Goal: Task Accomplishment & Management: Use online tool/utility

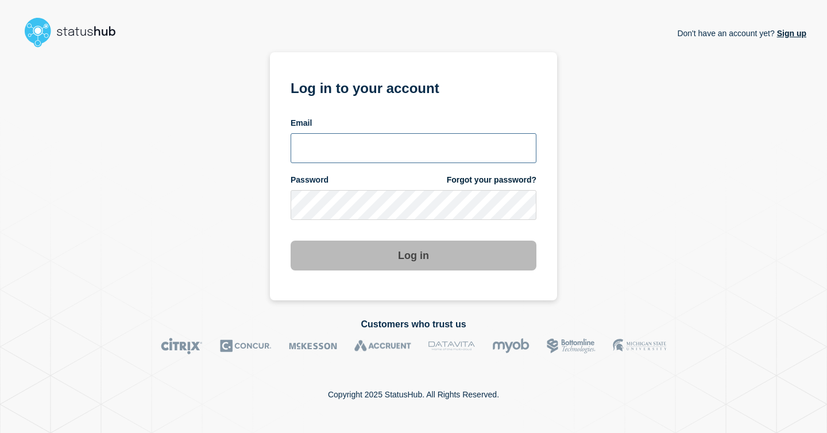
type input "[EMAIL_ADDRESS][PERSON_NAME][DOMAIN_NAME]"
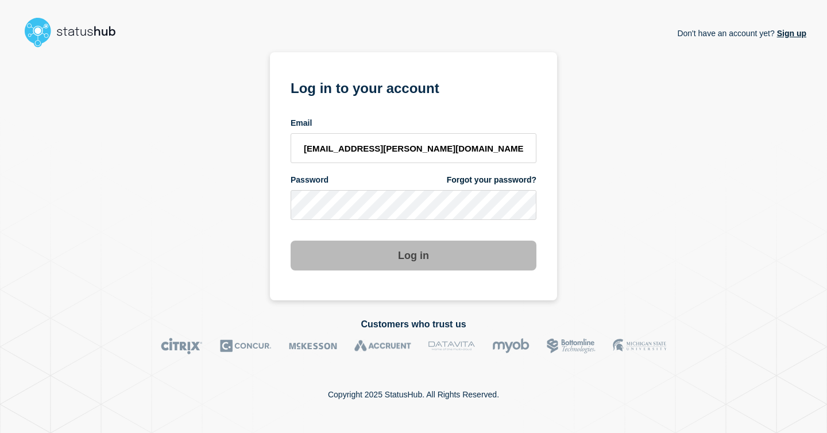
click at [415, 248] on button "Log in" at bounding box center [414, 256] width 246 height 30
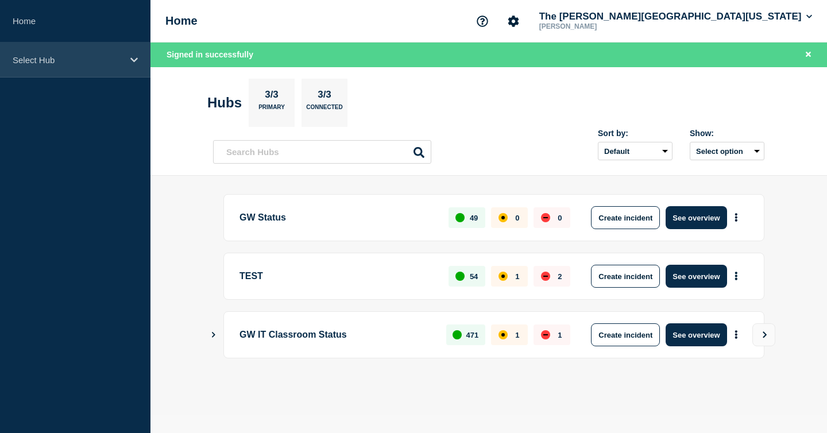
click at [57, 60] on p "Select Hub" at bounding box center [68, 60] width 110 height 10
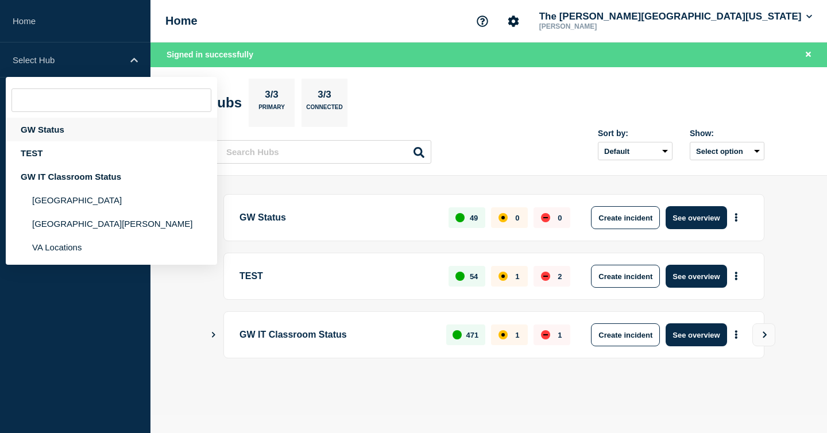
click at [56, 134] on div "GW Status" at bounding box center [111, 130] width 211 height 24
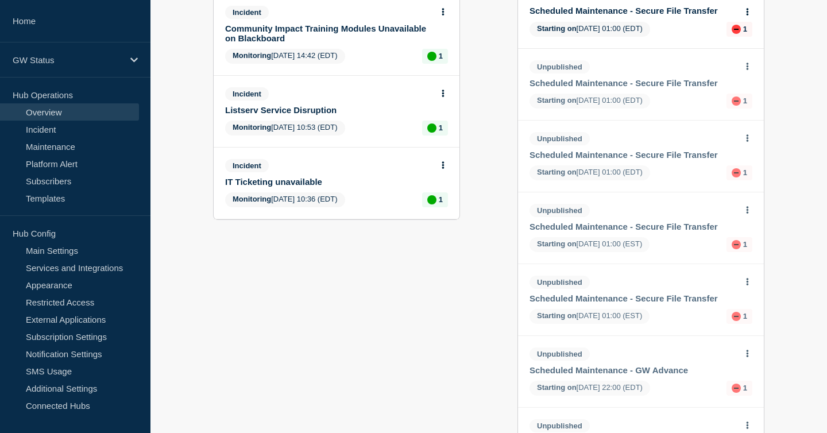
scroll to position [166, 0]
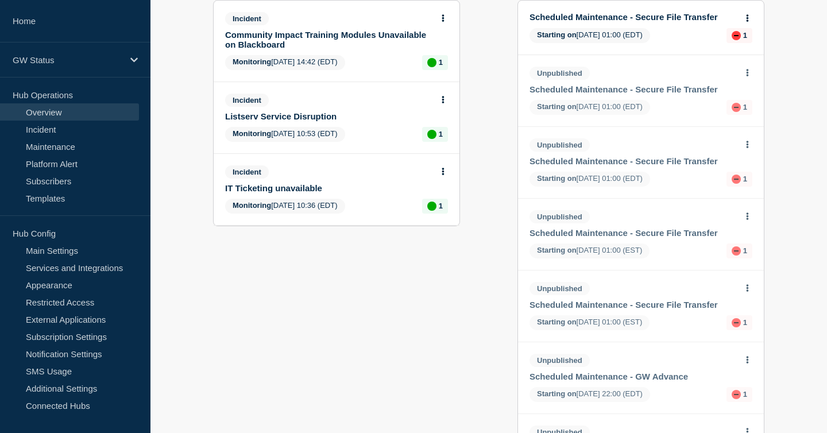
click at [289, 121] on link "Listserv Service Disruption" at bounding box center [328, 116] width 207 height 10
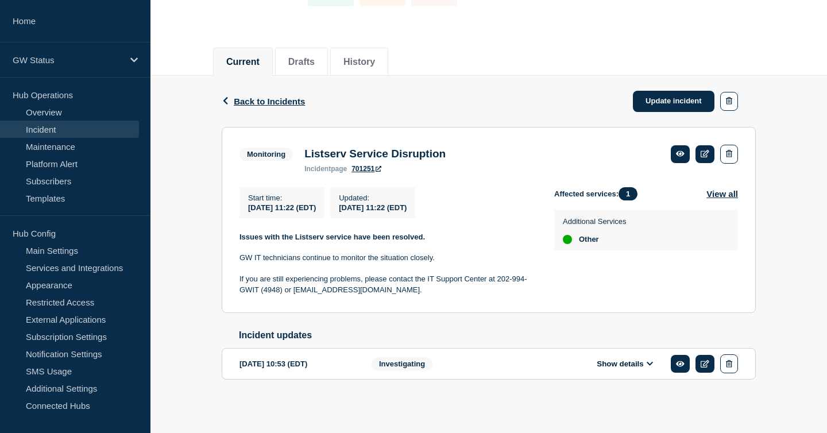
scroll to position [110, 0]
click at [659, 95] on link "Update incident" at bounding box center [674, 101] width 82 height 21
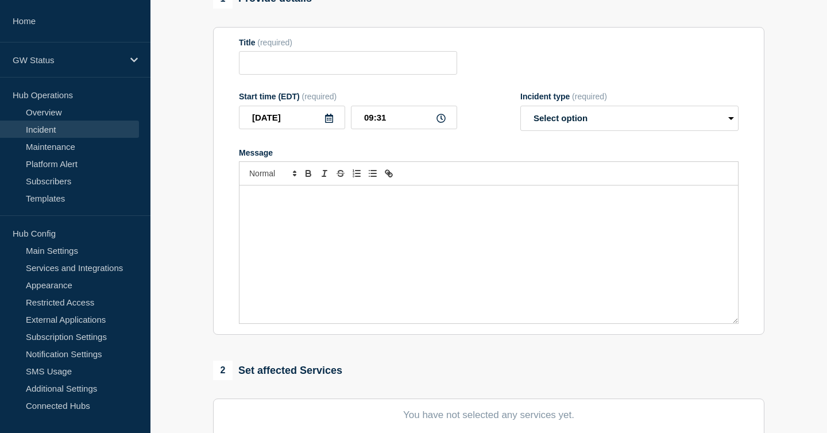
type input "Listserv Service Disruption"
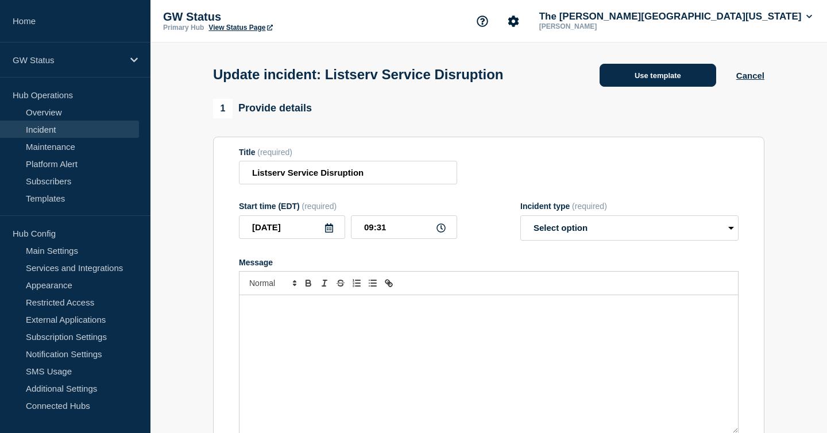
click at [631, 84] on button "Use template" at bounding box center [658, 75] width 117 height 23
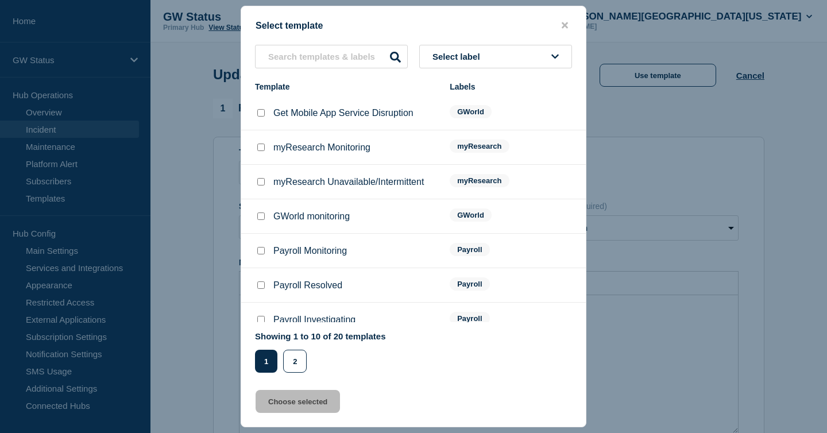
click at [462, 61] on button "Select label" at bounding box center [495, 57] width 153 height 24
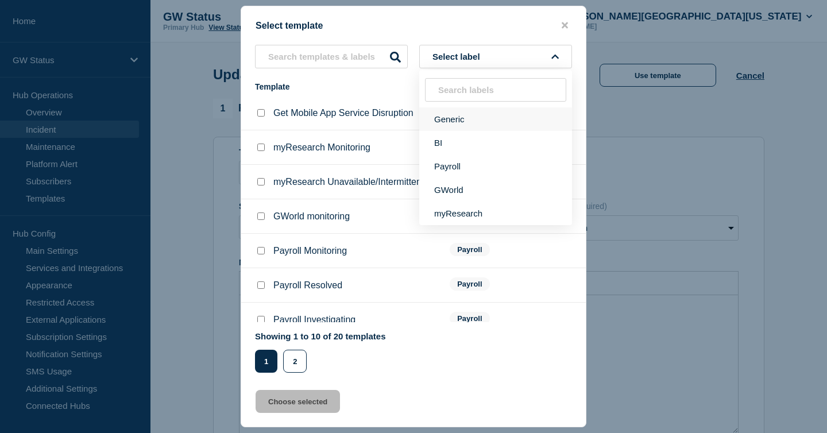
click at [451, 114] on button "Generic" at bounding box center [495, 119] width 153 height 24
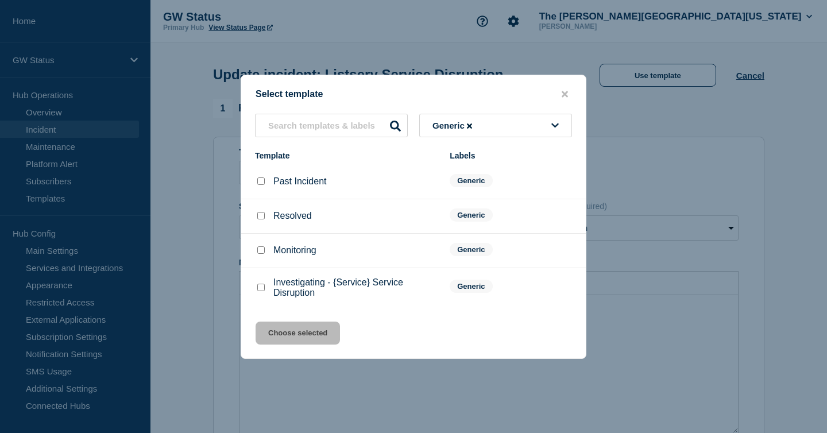
click at [258, 215] on input "Resolved checkbox" at bounding box center [260, 215] width 7 height 7
checkbox input "true"
click at [301, 339] on button "Choose selected" at bounding box center [298, 333] width 84 height 23
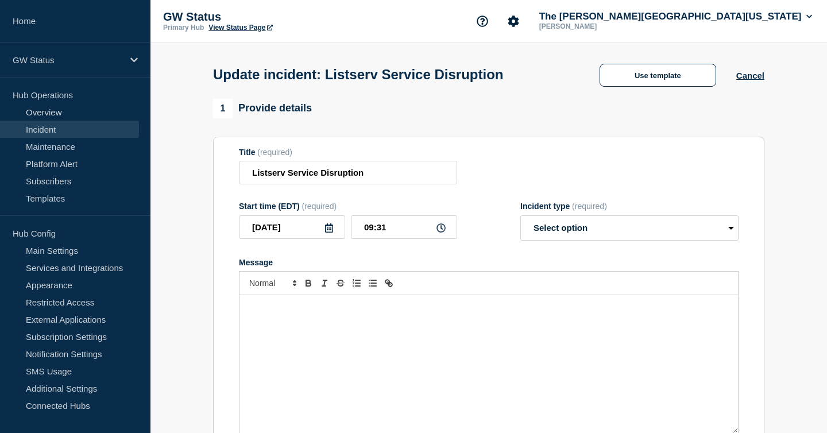
select select "resolved"
radio input "false"
radio input "true"
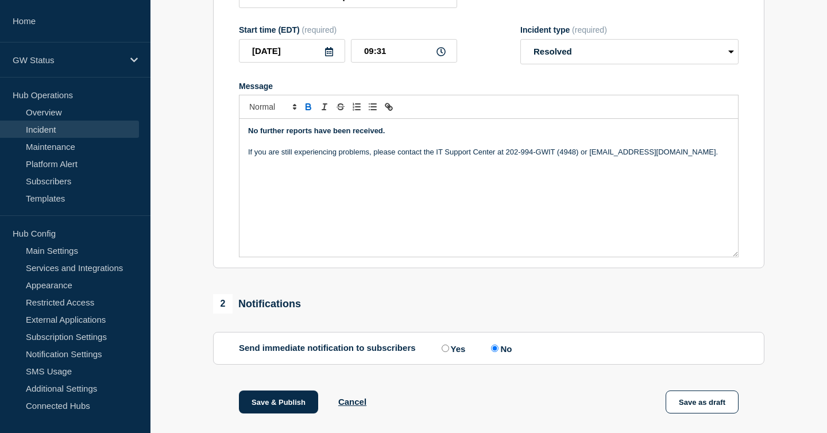
scroll to position [351, 0]
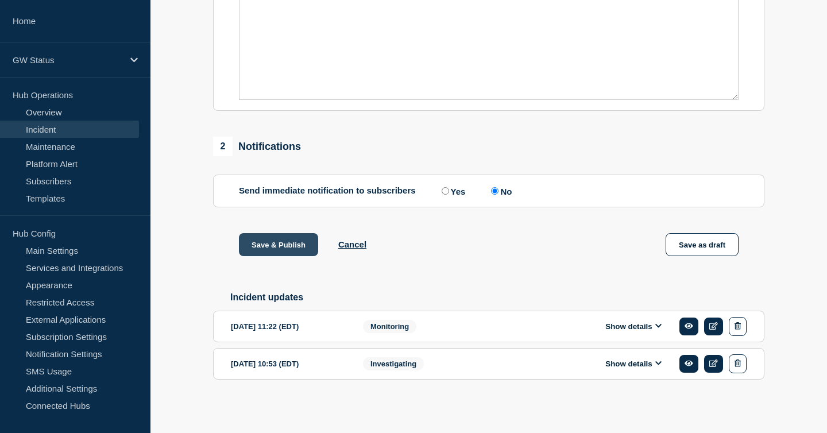
click at [292, 237] on button "Save & Publish" at bounding box center [278, 244] width 79 height 23
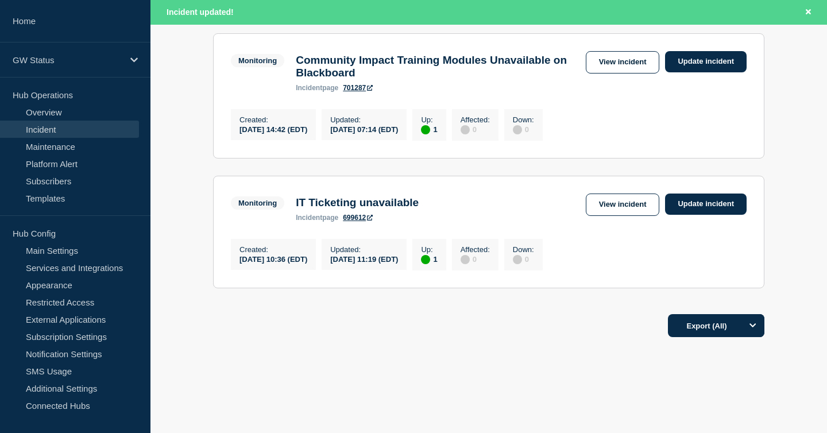
scroll to position [211, 0]
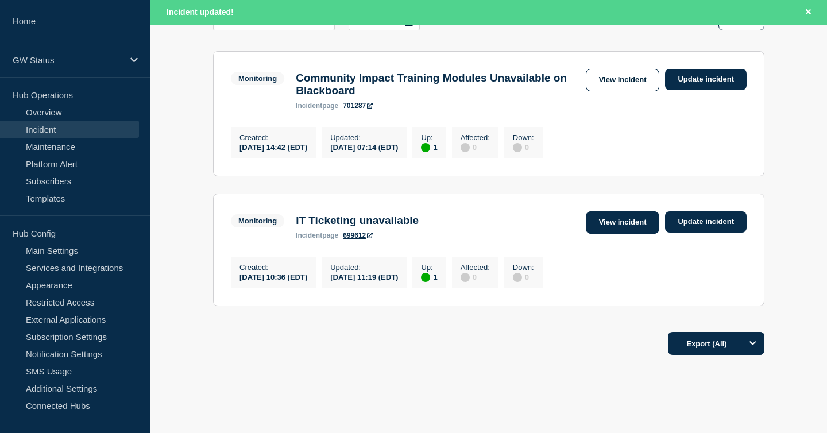
click at [633, 232] on link "View incident" at bounding box center [623, 222] width 74 height 22
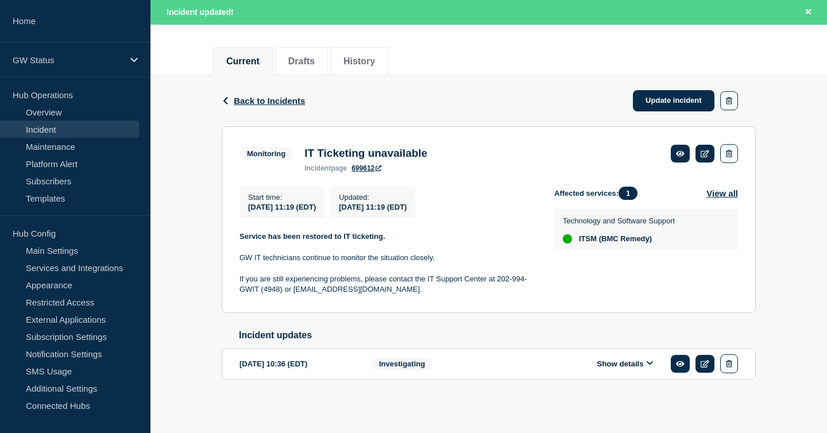
scroll to position [136, 0]
click at [658, 98] on link "Update incident" at bounding box center [674, 100] width 82 height 21
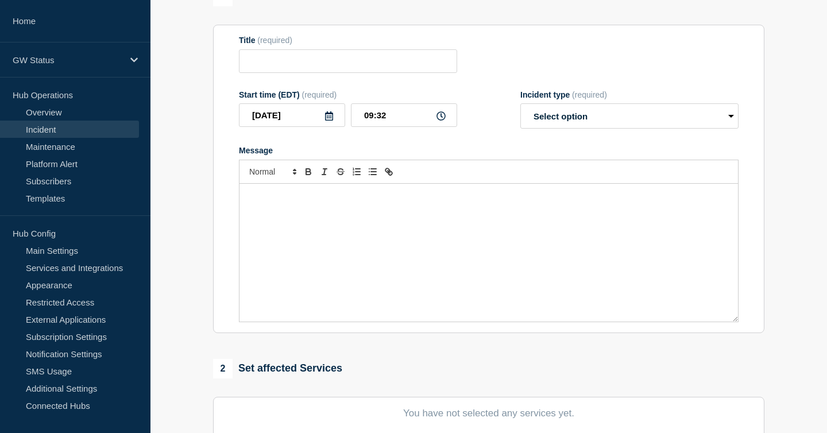
type input "IT Ticketing unavailable"
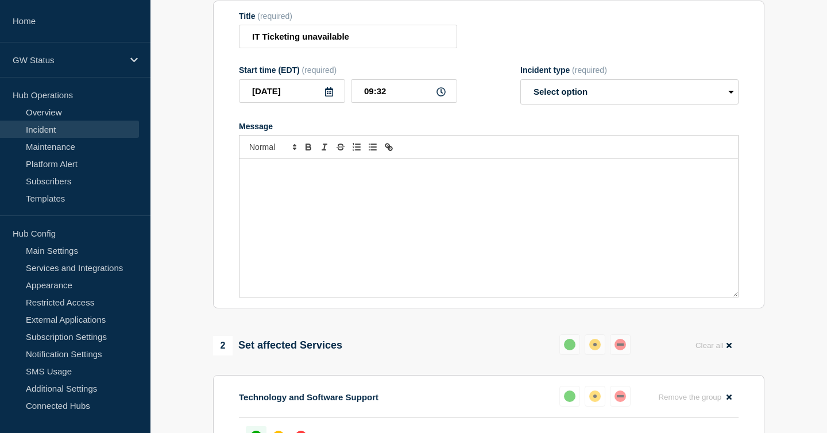
scroll to position [5, 0]
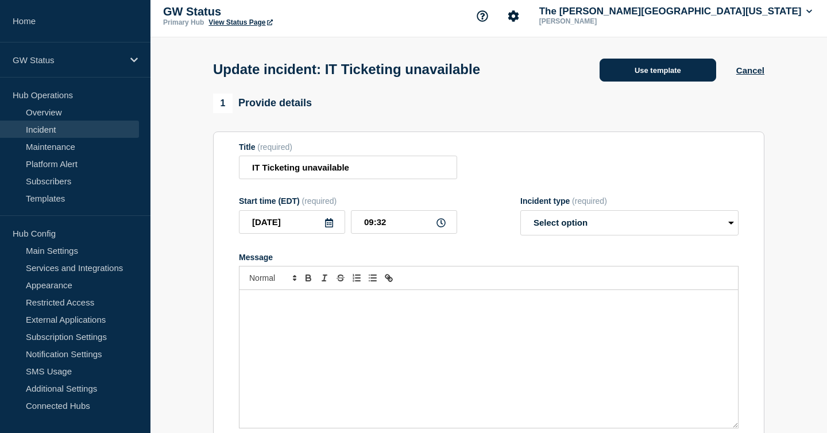
click at [643, 77] on button "Use template" at bounding box center [658, 70] width 117 height 23
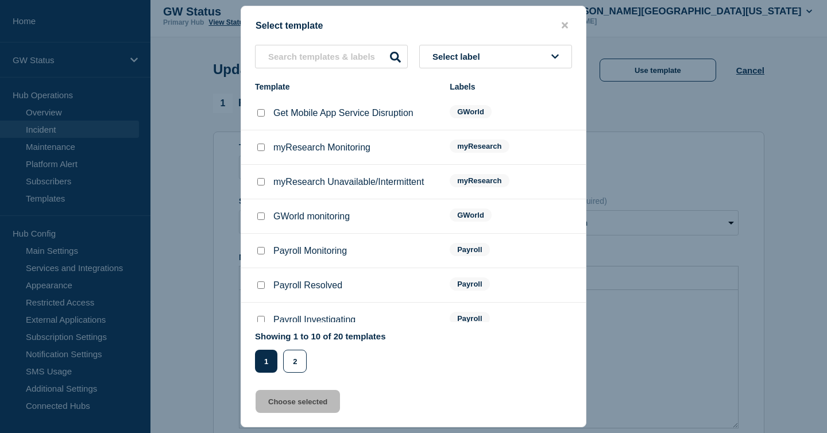
click at [437, 53] on span "Select label" at bounding box center [458, 57] width 52 height 10
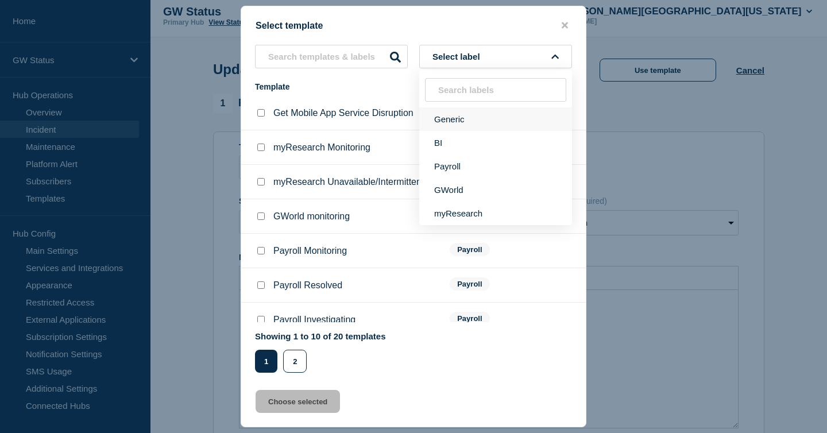
click at [449, 114] on button "Generic" at bounding box center [495, 119] width 153 height 24
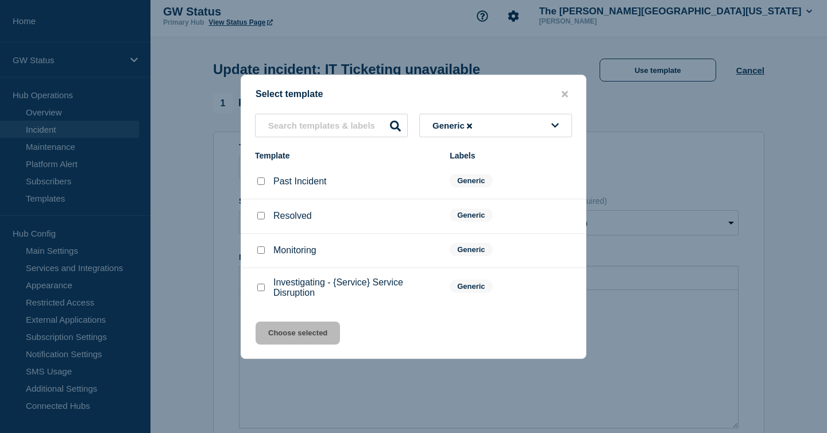
click at [260, 218] on input "Resolved checkbox" at bounding box center [260, 215] width 7 height 7
checkbox input "true"
click at [272, 345] on button "Choose selected" at bounding box center [298, 333] width 84 height 23
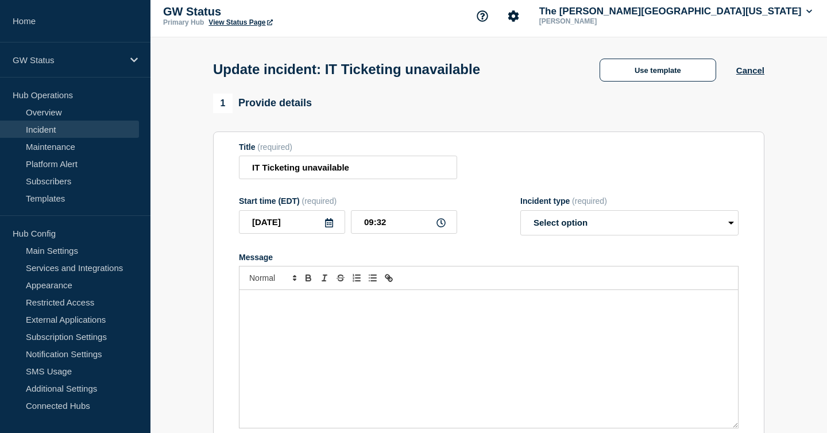
select select "resolved"
radio input "false"
radio input "true"
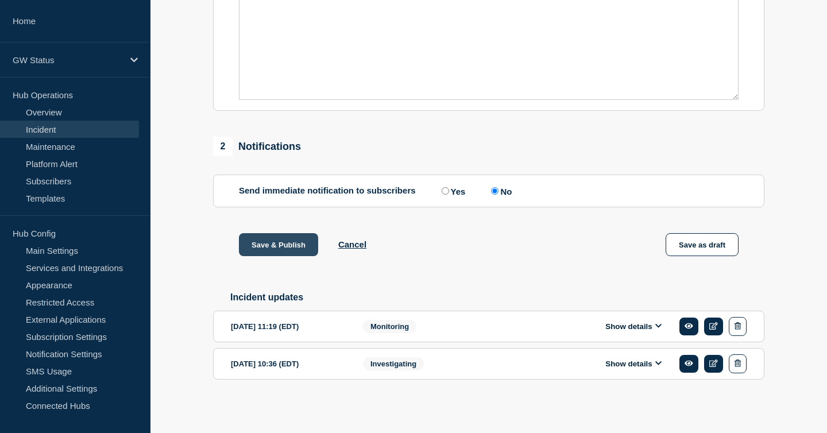
scroll to position [342, 0]
click at [276, 250] on button "Save & Publish" at bounding box center [278, 244] width 79 height 23
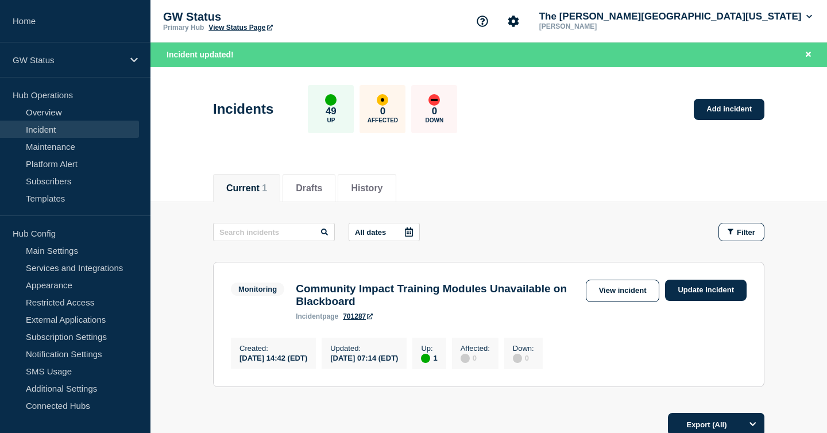
click at [623, 129] on div "Incidents 49 Up 0 Affected 0 Down Add incident" at bounding box center [488, 105] width 577 height 70
